Goal: Information Seeking & Learning: Learn about a topic

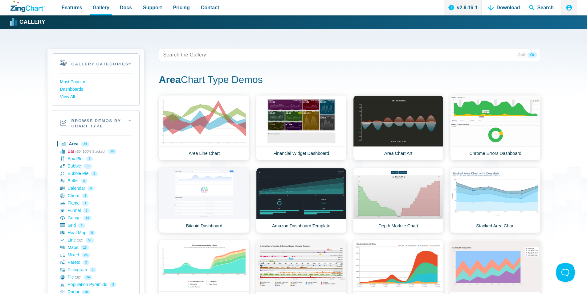
click at [74, 152] on link "Bar (3D, 100% Stacked) 75" at bounding box center [95, 151] width 71 height 7
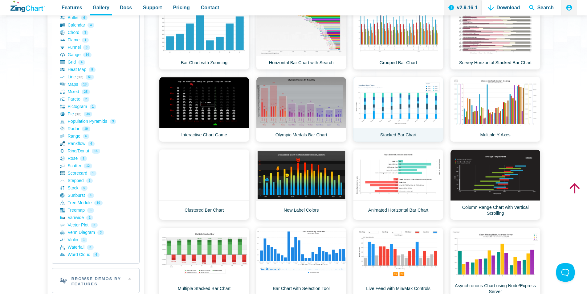
scroll to position [154, 0]
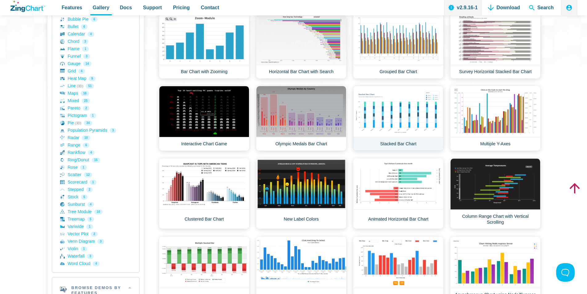
click at [402, 117] on link "Stacked Bar Chart" at bounding box center [398, 118] width 90 height 65
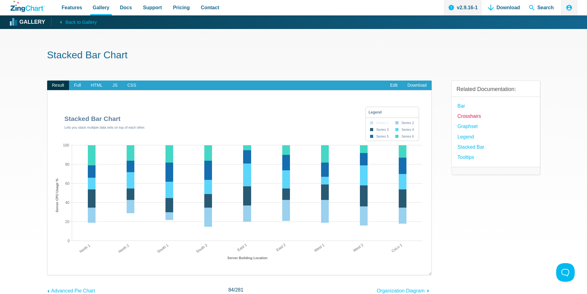
click at [465, 117] on link "Crosshairs" at bounding box center [468, 116] width 23 height 8
click at [463, 105] on link "Bar" at bounding box center [461, 106] width 8 height 8
